Goal: Find specific page/section: Find specific page/section

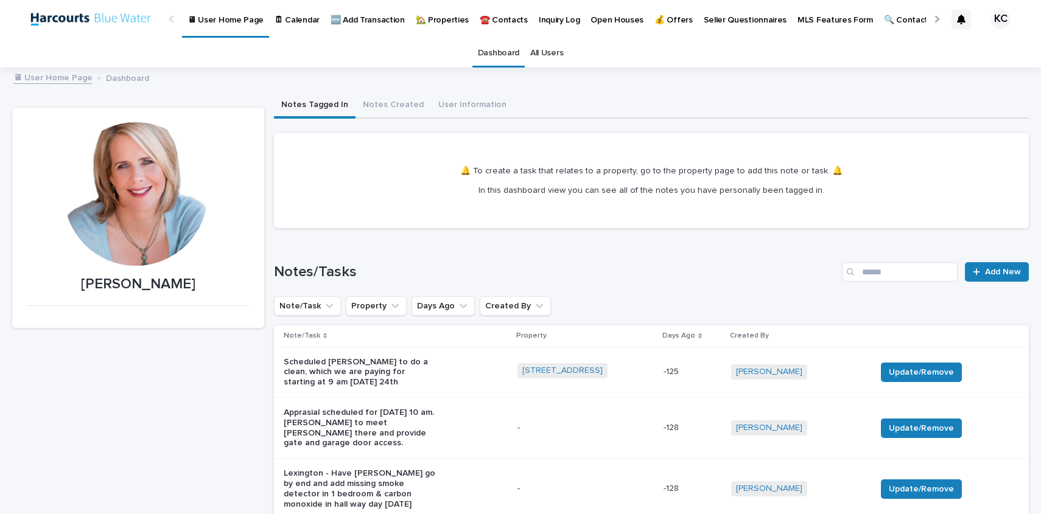
click at [429, 17] on p "🏡 Properties" at bounding box center [442, 13] width 53 height 26
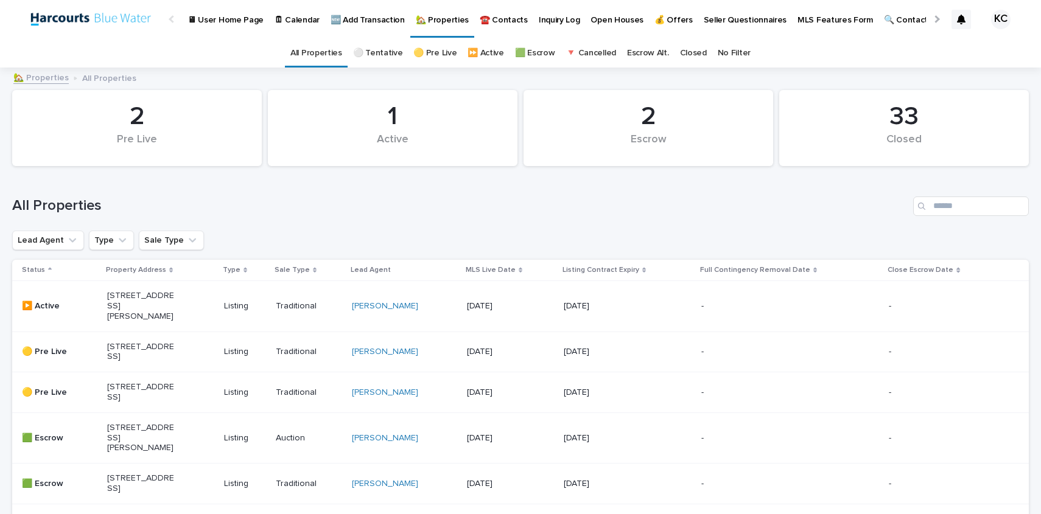
click at [629, 52] on link "Escrow Alt." at bounding box center [648, 53] width 42 height 29
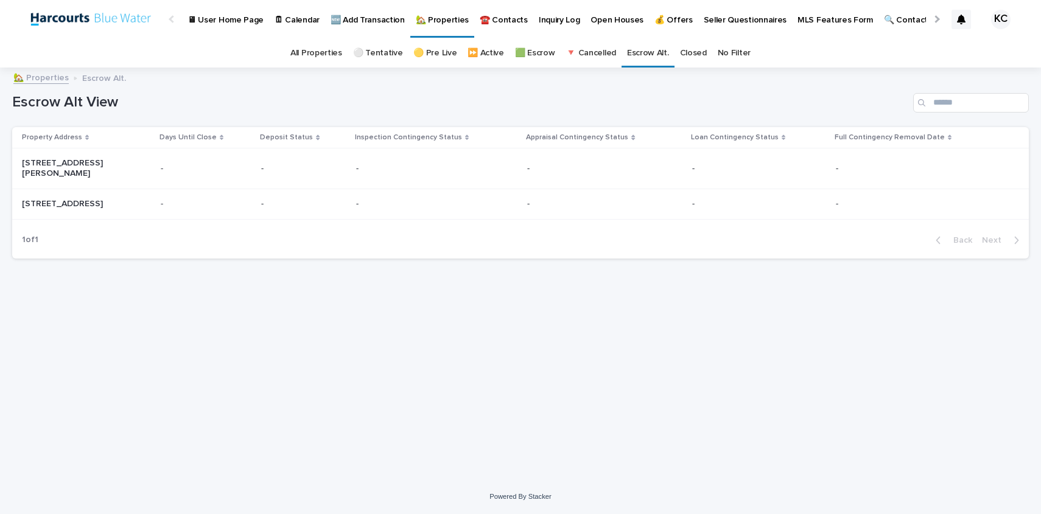
click at [691, 50] on link "Closed" at bounding box center [693, 53] width 27 height 29
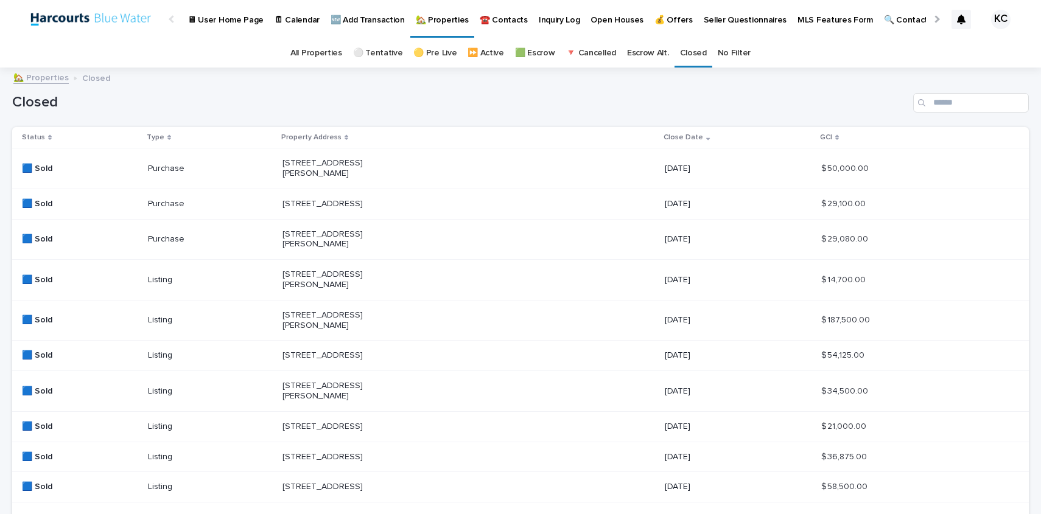
click at [320, 325] on p "[STREET_ADDRESS][PERSON_NAME]" at bounding box center [343, 320] width 122 height 21
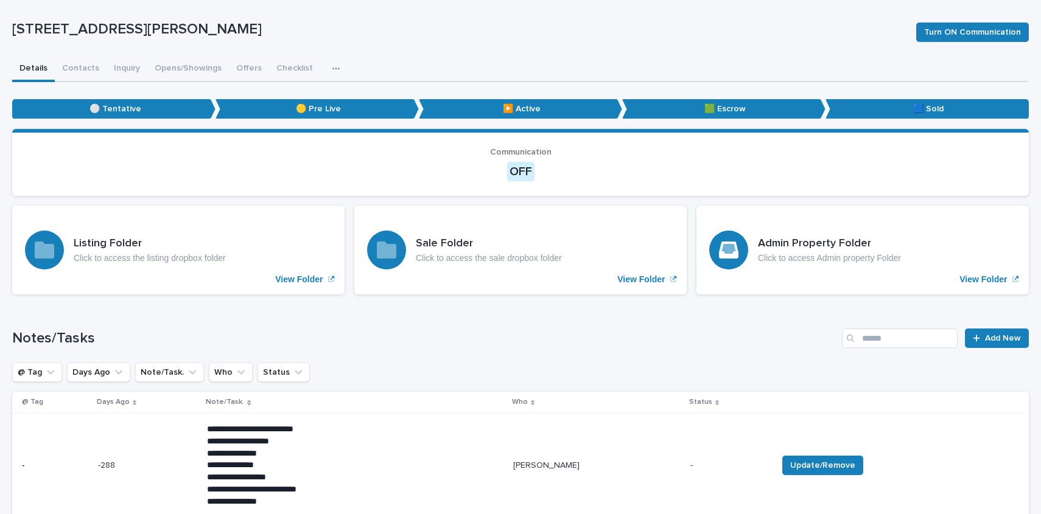
scroll to position [86, 0]
